Goal: Task Accomplishment & Management: Complete application form

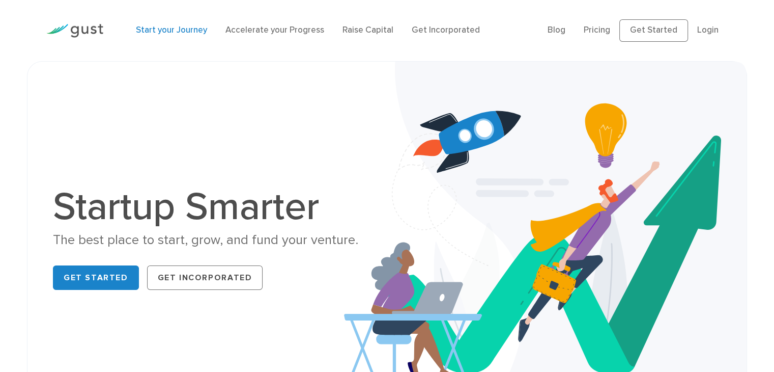
click at [175, 33] on link "Start your Journey" at bounding box center [171, 30] width 71 height 10
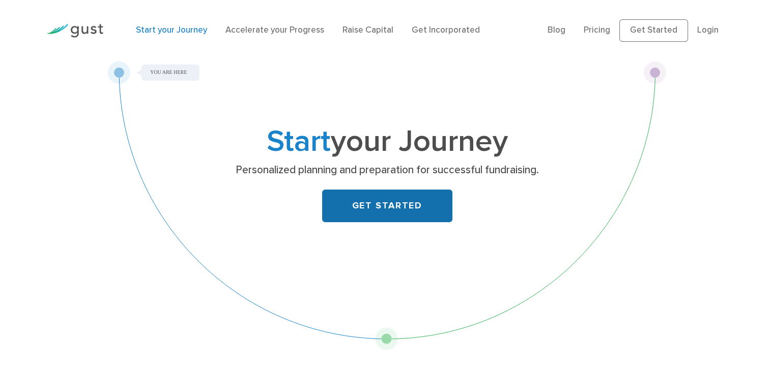
click at [399, 205] on link "GET STARTED" at bounding box center [387, 205] width 130 height 33
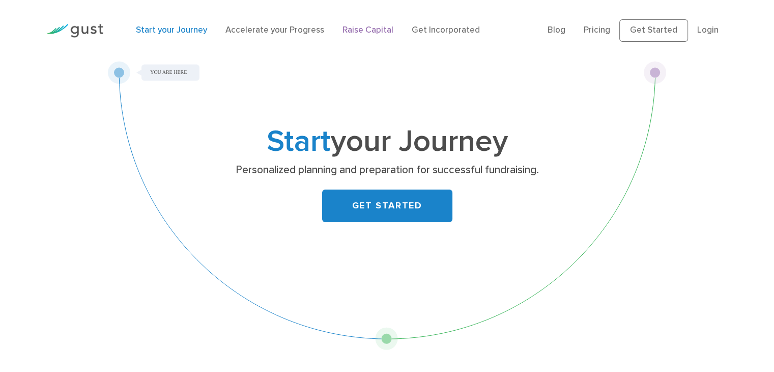
click at [343, 30] on link "Raise Capital" at bounding box center [368, 30] width 51 height 10
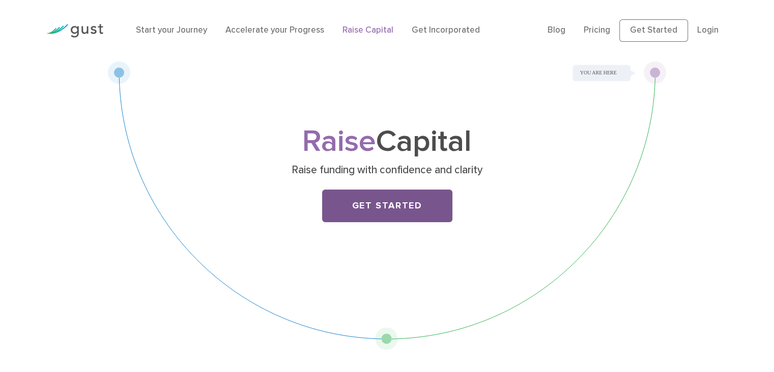
click at [387, 207] on link "Get Started" at bounding box center [387, 205] width 130 height 33
